Goal: Task Accomplishment & Management: Manage account settings

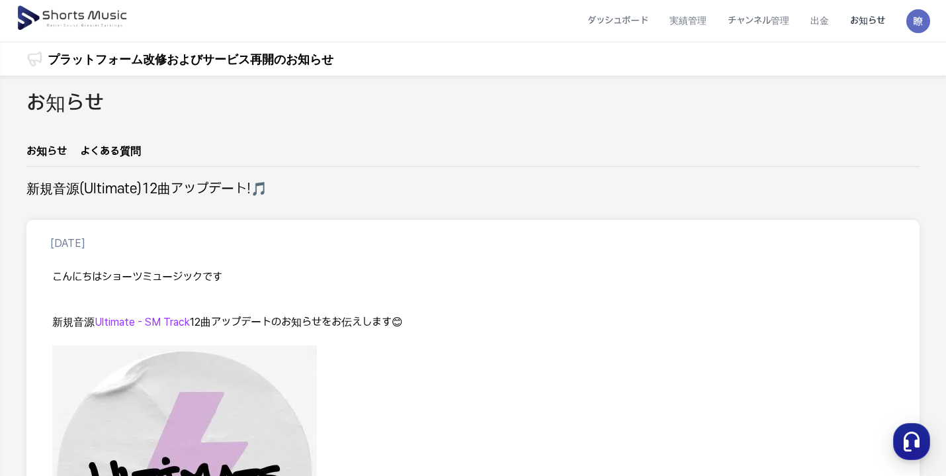
click at [668, 304] on p at bounding box center [473, 307] width 842 height 15
click at [922, 21] on img at bounding box center [918, 21] width 24 height 24
click at [855, 75] on link "マイページ" at bounding box center [872, 78] width 106 height 24
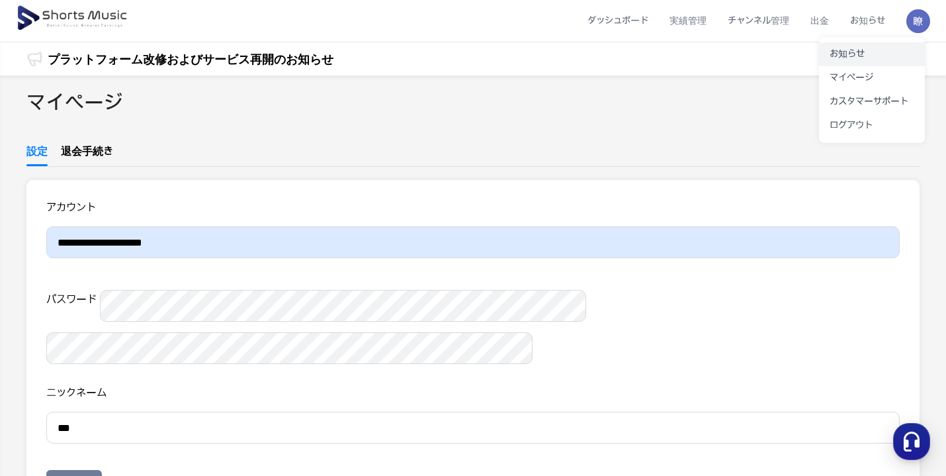
click at [865, 56] on link "お知らせ" at bounding box center [872, 54] width 106 height 24
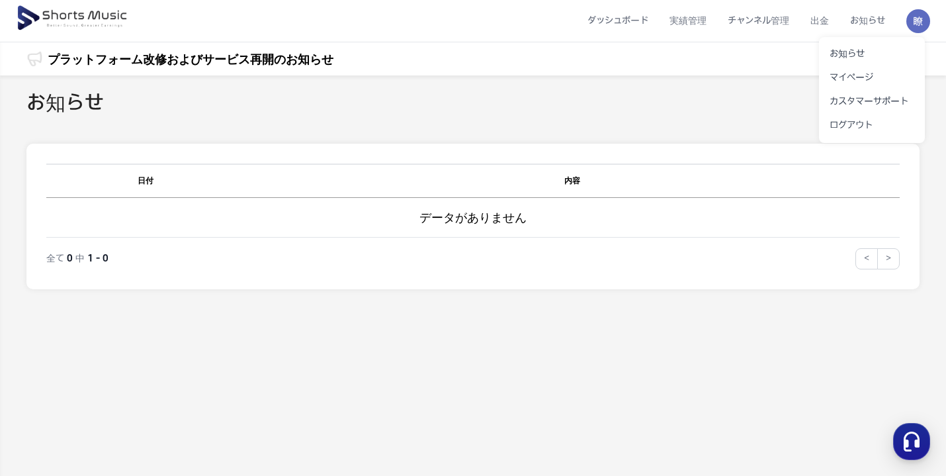
click at [779, 21] on button at bounding box center [473, 238] width 946 height 476
click at [779, 21] on li "チャンネル管理" at bounding box center [758, 20] width 83 height 35
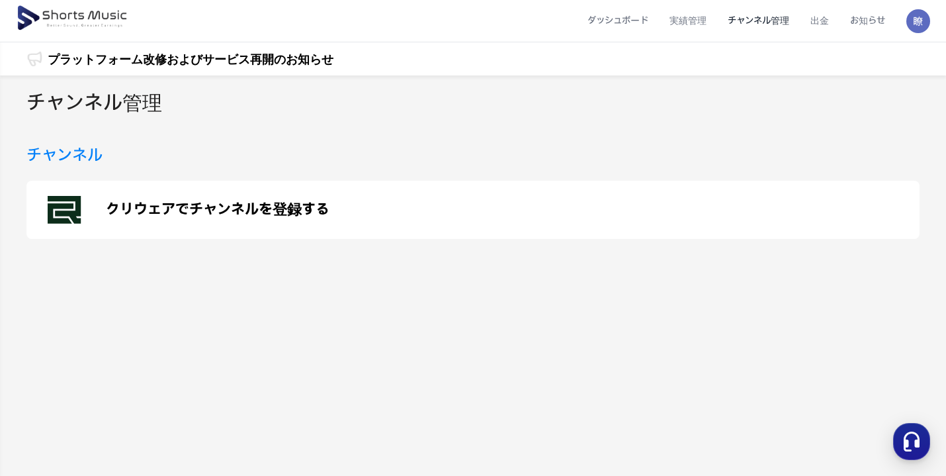
click at [253, 204] on p "クリウェアでチャンネルを登録する" at bounding box center [218, 210] width 224 height 16
